Goal: Transaction & Acquisition: Purchase product/service

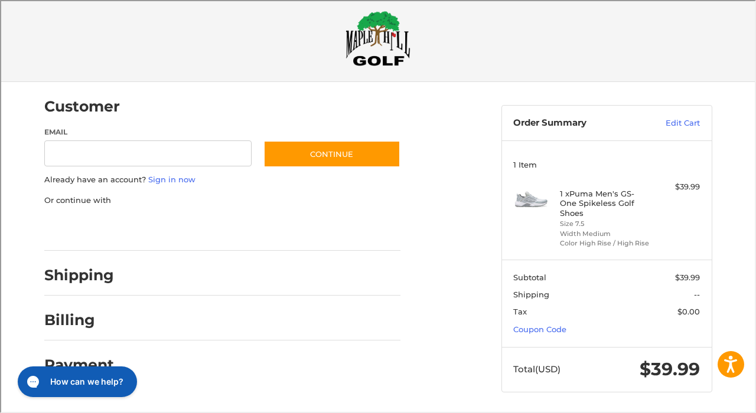
scroll to position [12, 0]
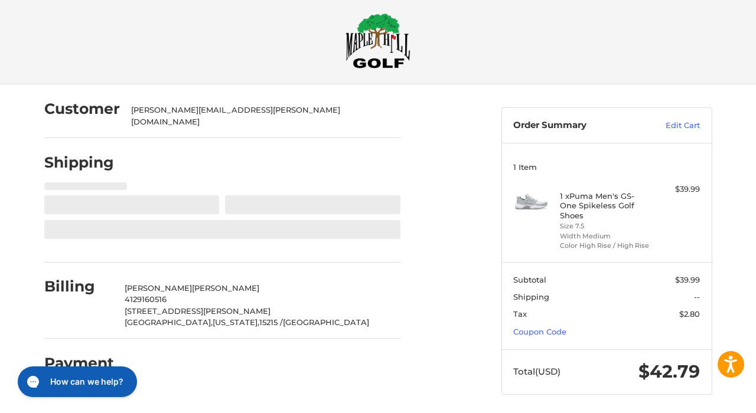
select select "**"
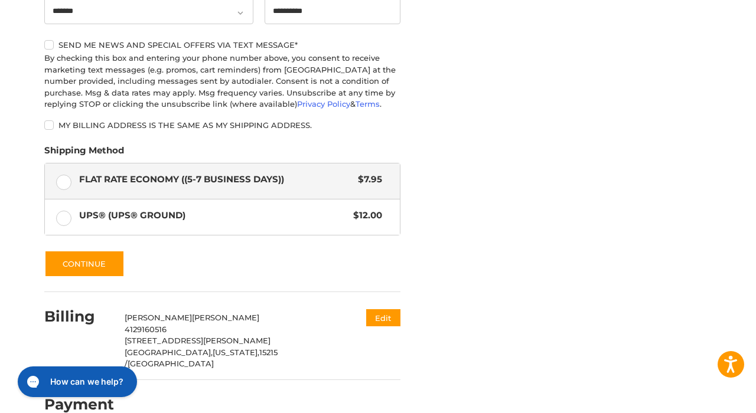
scroll to position [548, 0]
click at [99, 253] on button "Continue" at bounding box center [84, 264] width 80 height 27
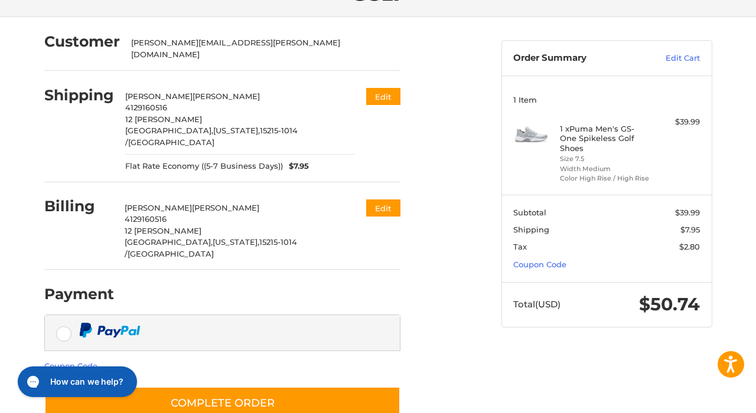
scroll to position [76, 0]
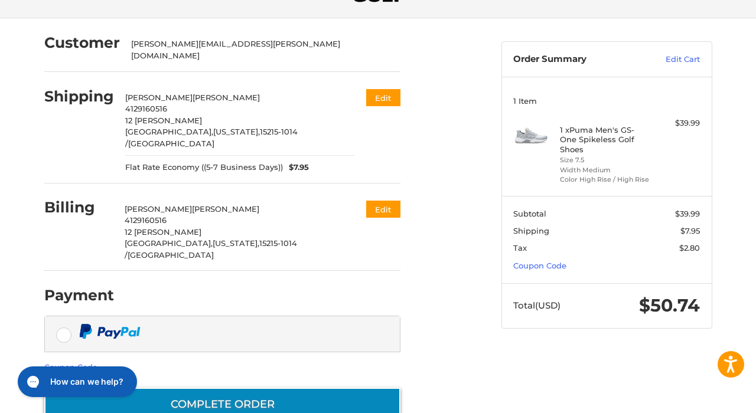
click at [238, 388] on button "Complete order" at bounding box center [222, 405] width 356 height 34
